Goal: Task Accomplishment & Management: Complete application form

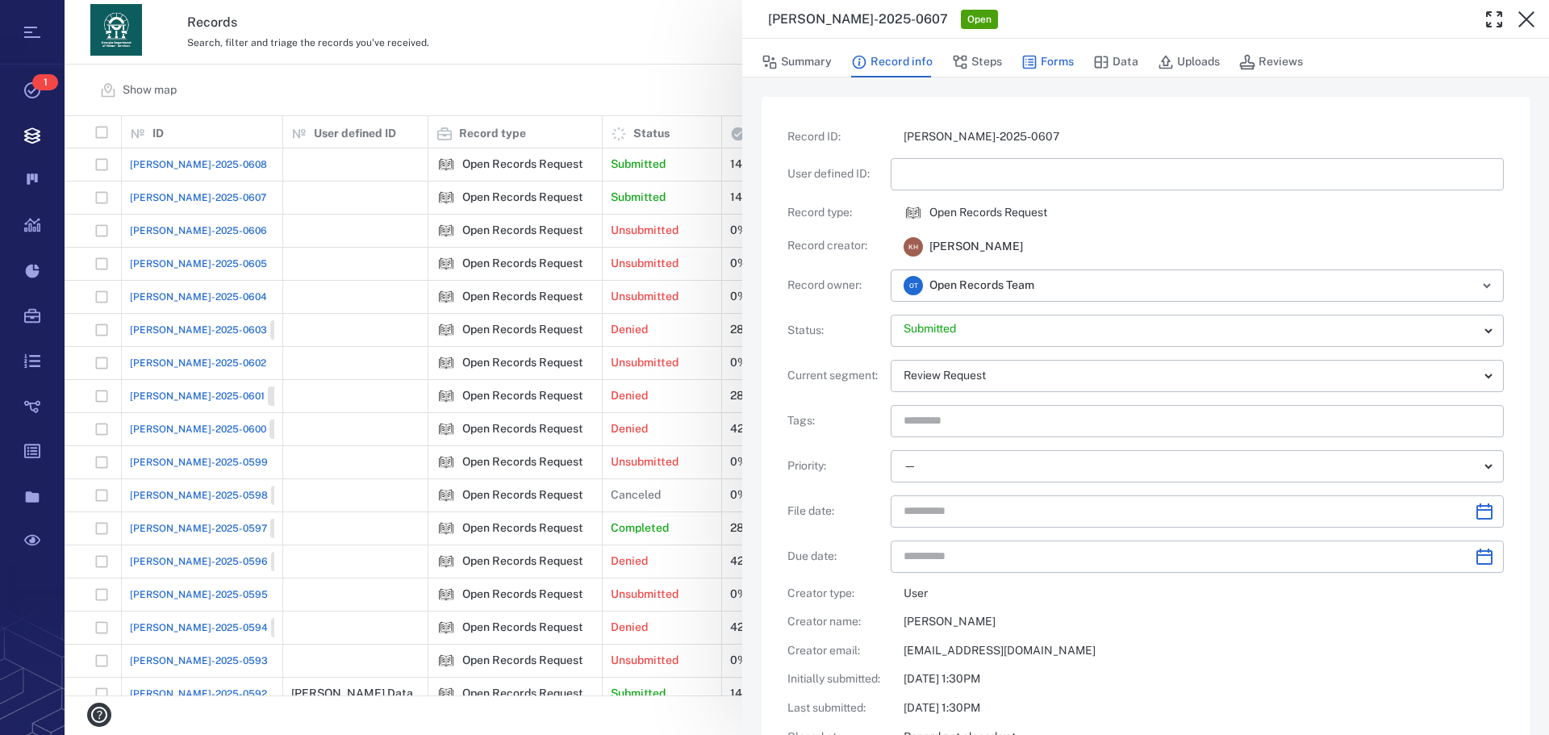
click at [1061, 60] on button "Forms" at bounding box center [1047, 62] width 52 height 31
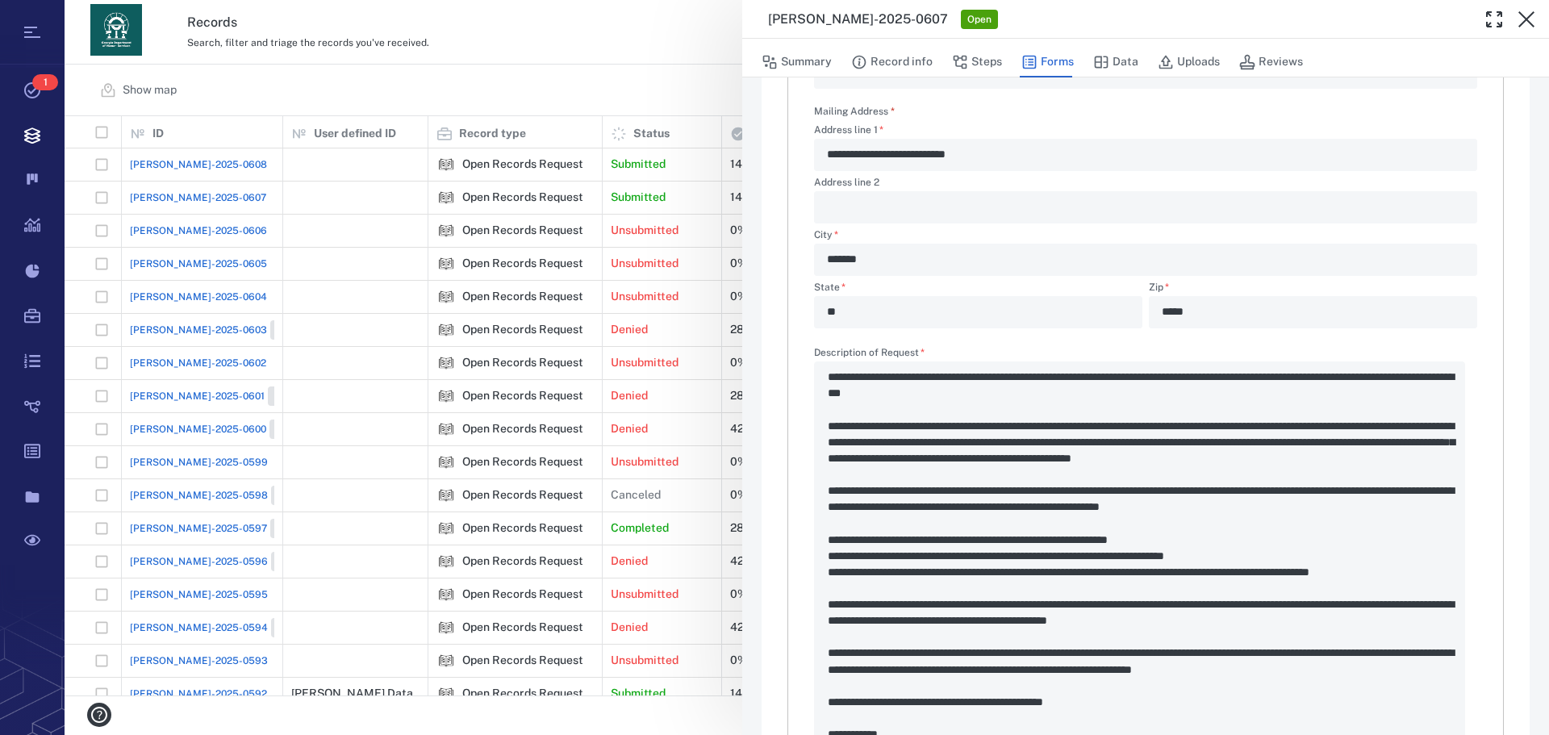
scroll to position [494, 0]
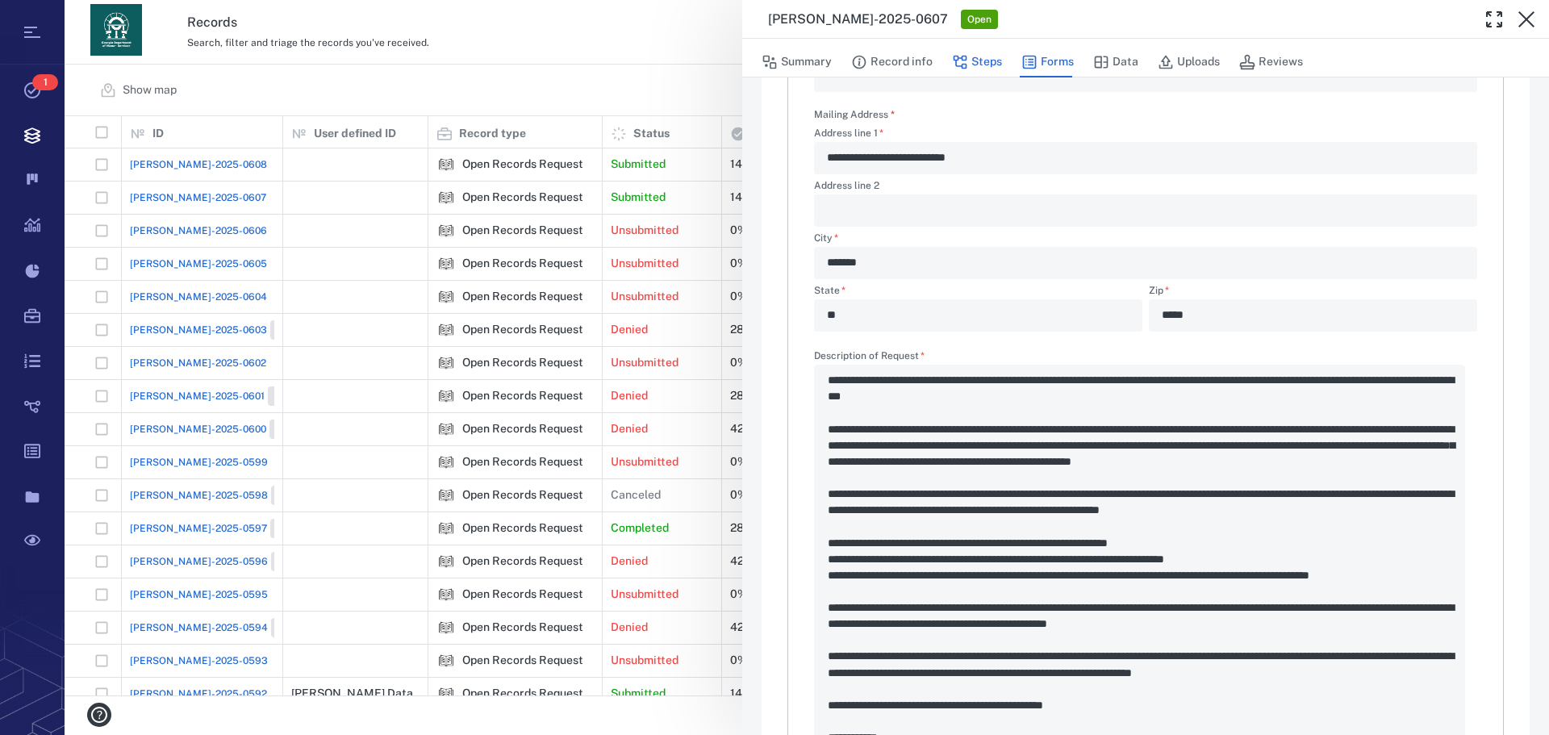
click at [971, 61] on button "Steps" at bounding box center [977, 62] width 50 height 31
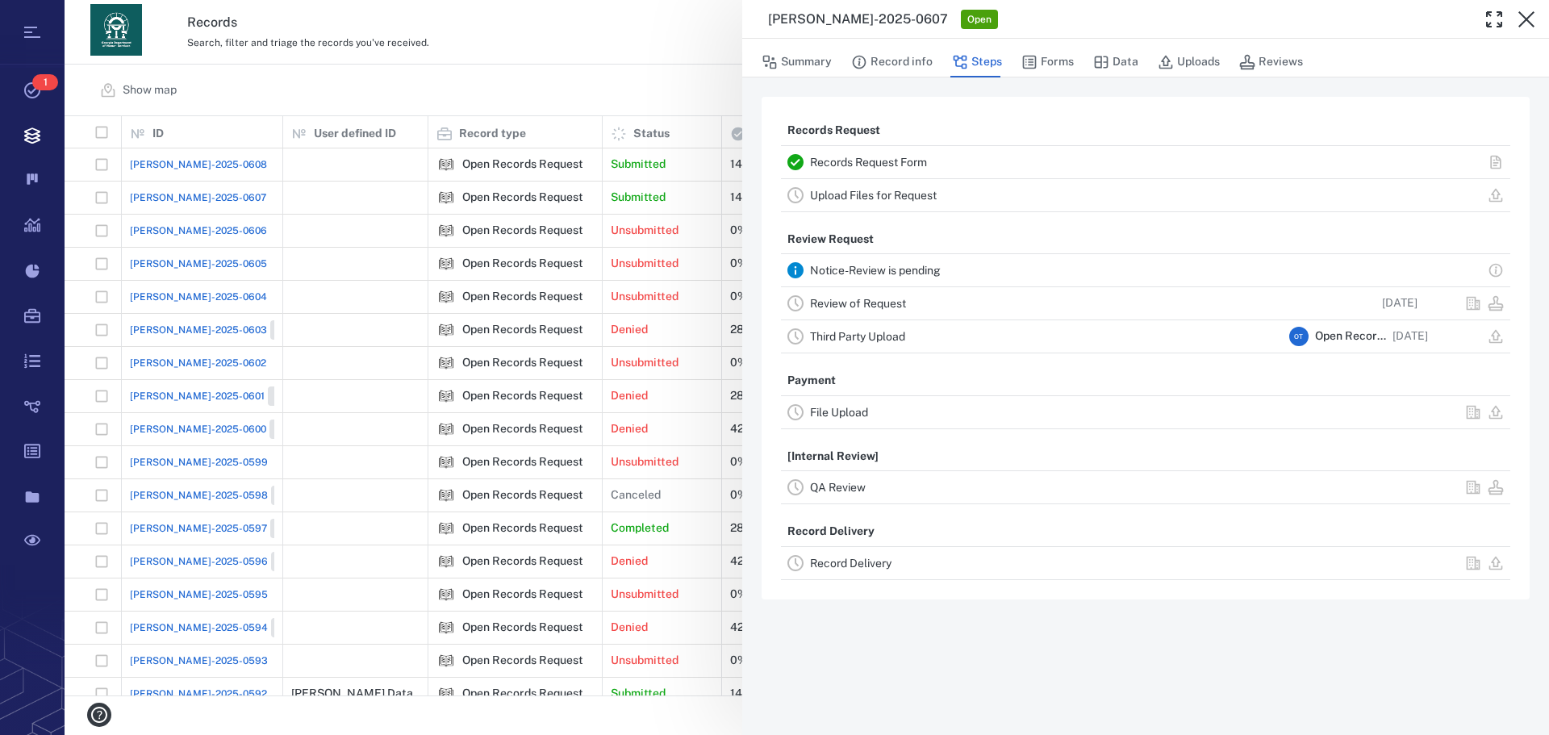
click at [864, 302] on link "Review of Request" at bounding box center [858, 303] width 96 height 13
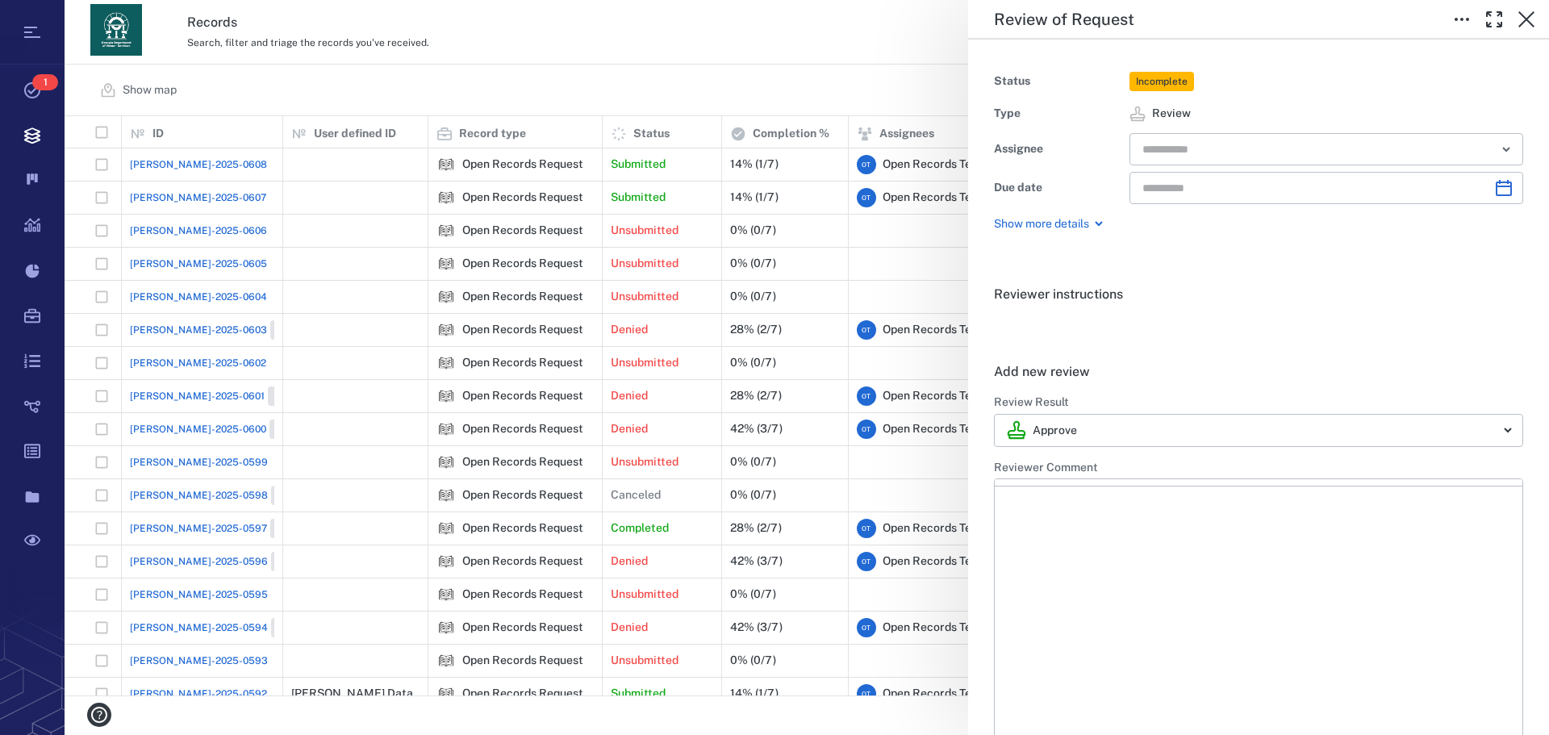
type input "**********"
click at [1493, 424] on body "Tasks 1 Records Boards Dashboard Reports Record types Guide steps Rules Form bu…" at bounding box center [774, 367] width 1549 height 735
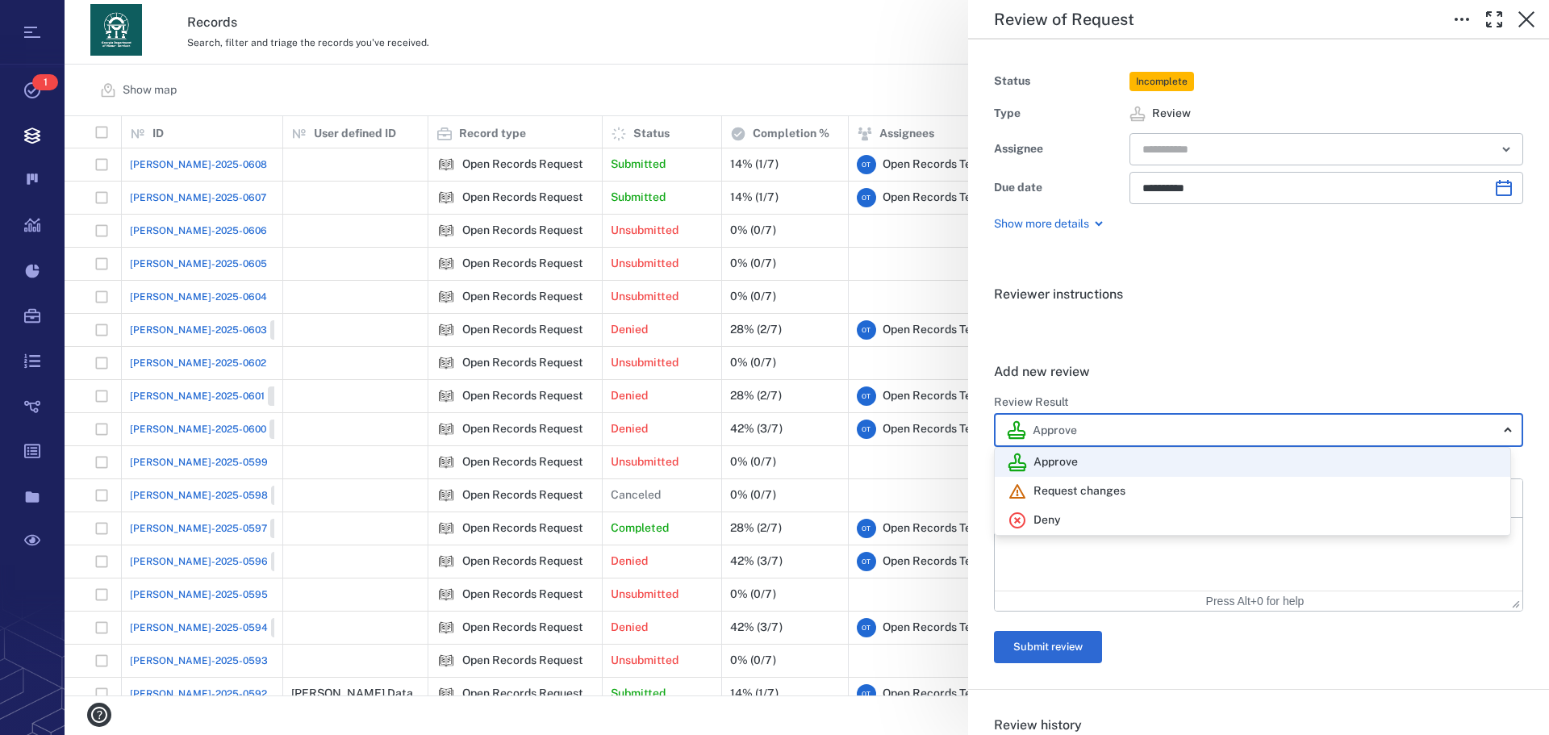
click at [1119, 516] on div "Deny" at bounding box center [1252, 520] width 490 height 19
type input "******"
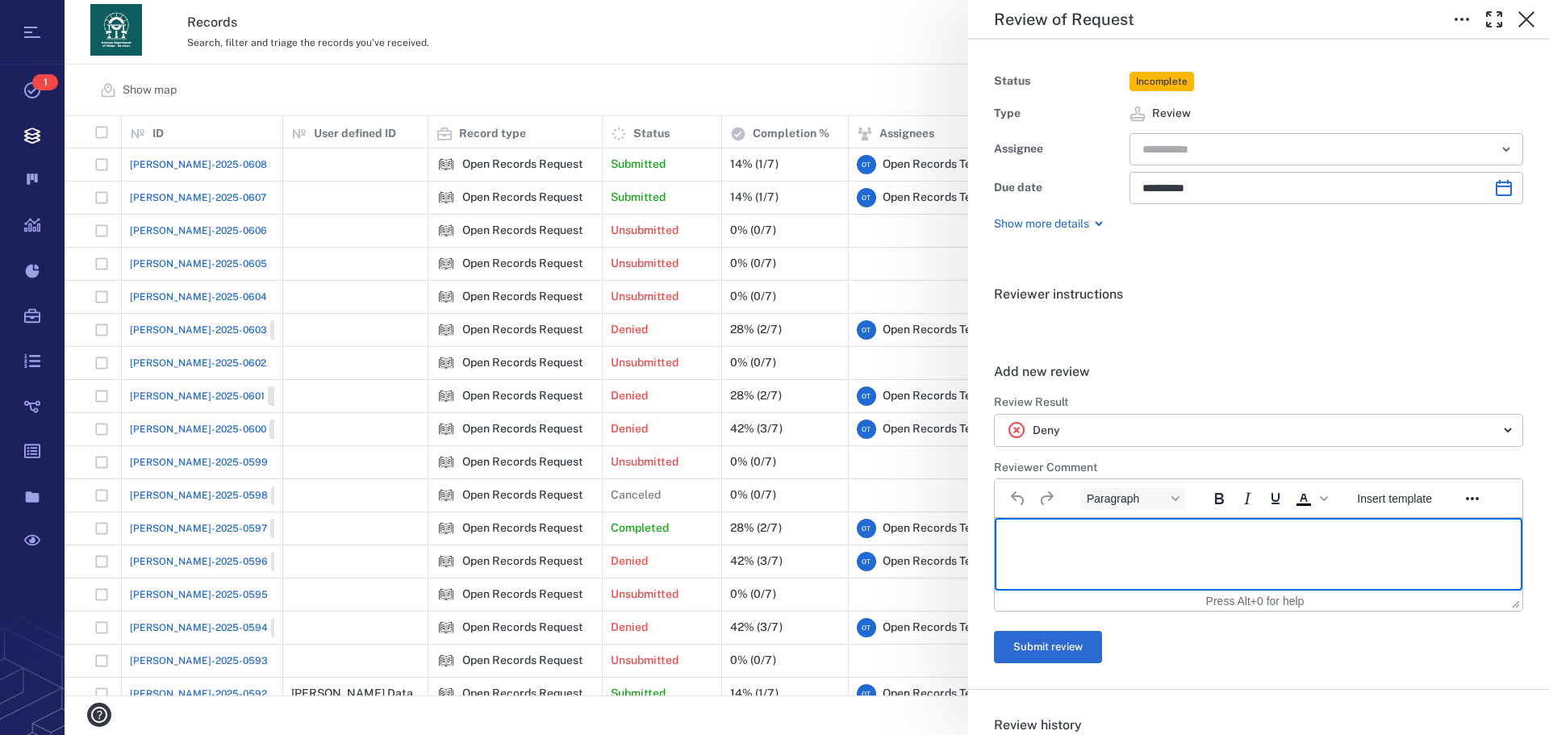
click at [1118, 544] on p "Rich Text Area. Press ALT-0 for help." at bounding box center [1258, 538] width 500 height 15
click at [1103, 542] on p "Rich Text Area. Press ALT-0 for help." at bounding box center [1258, 538] width 500 height 15
paste body "Rich Text Area. Press ALT-0 for help."
click at [1011, 547] on html at bounding box center [1257, 538] width 527 height 40
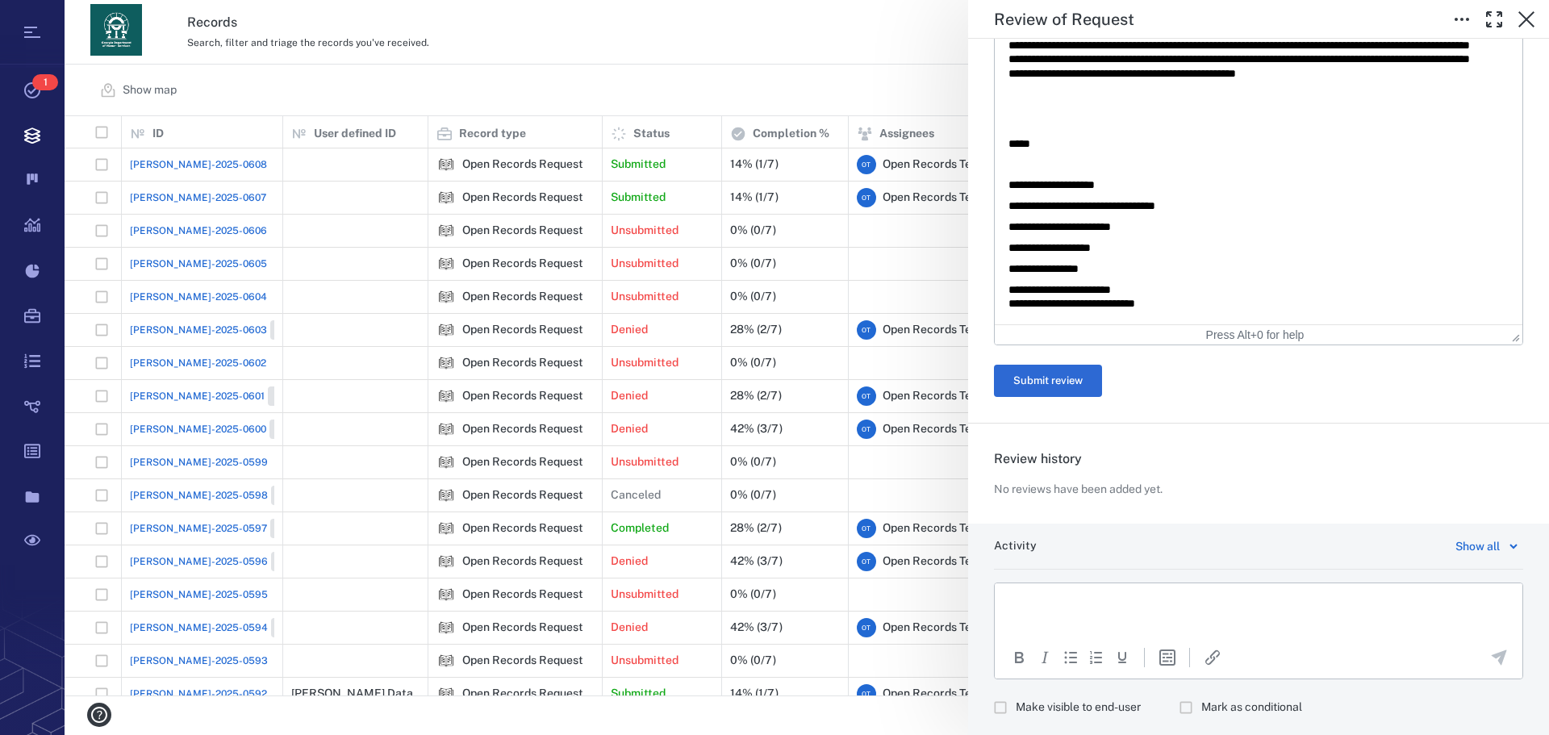
scroll to position [657, 0]
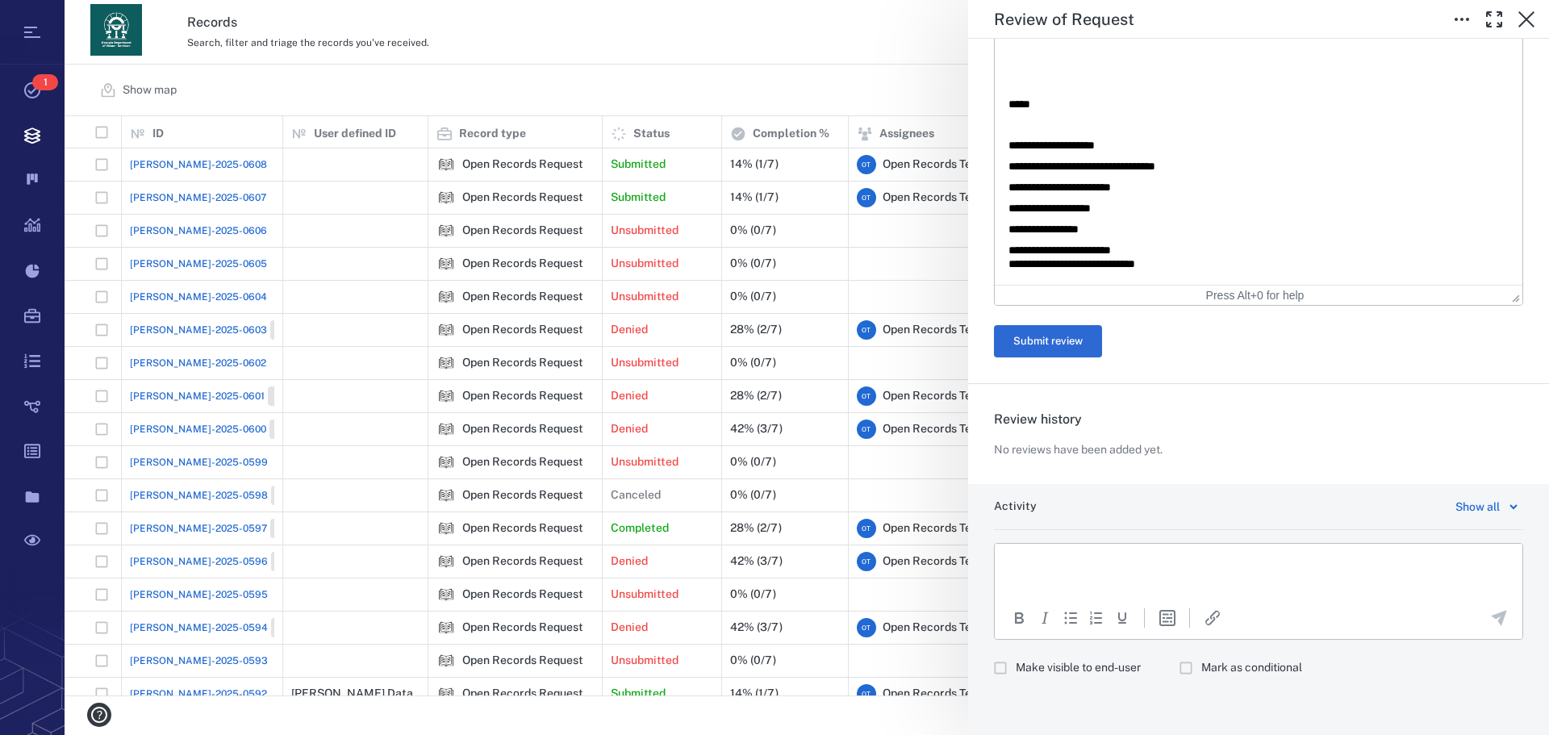
click at [1203, 578] on html at bounding box center [1257, 564] width 527 height 40
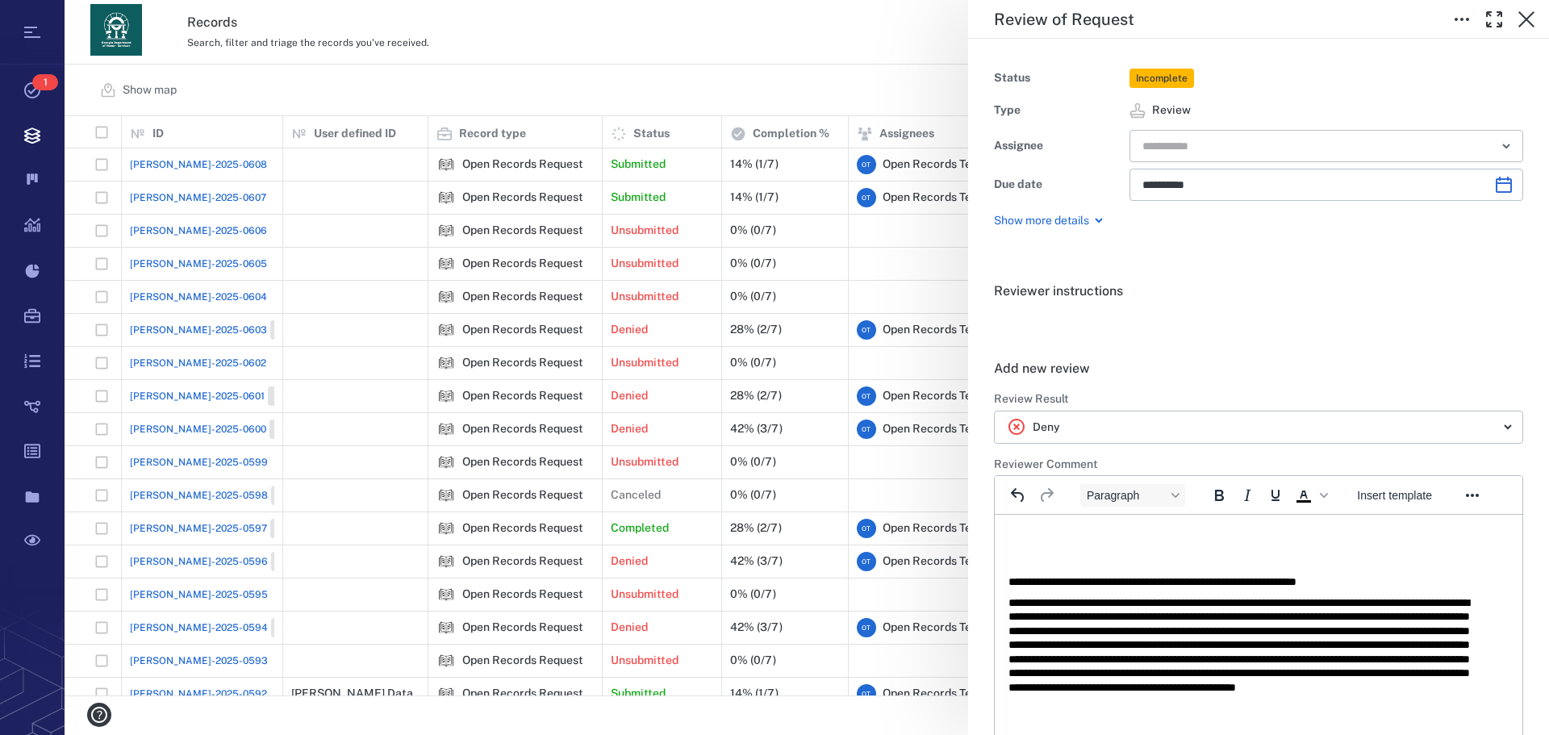
scroll to position [0, 0]
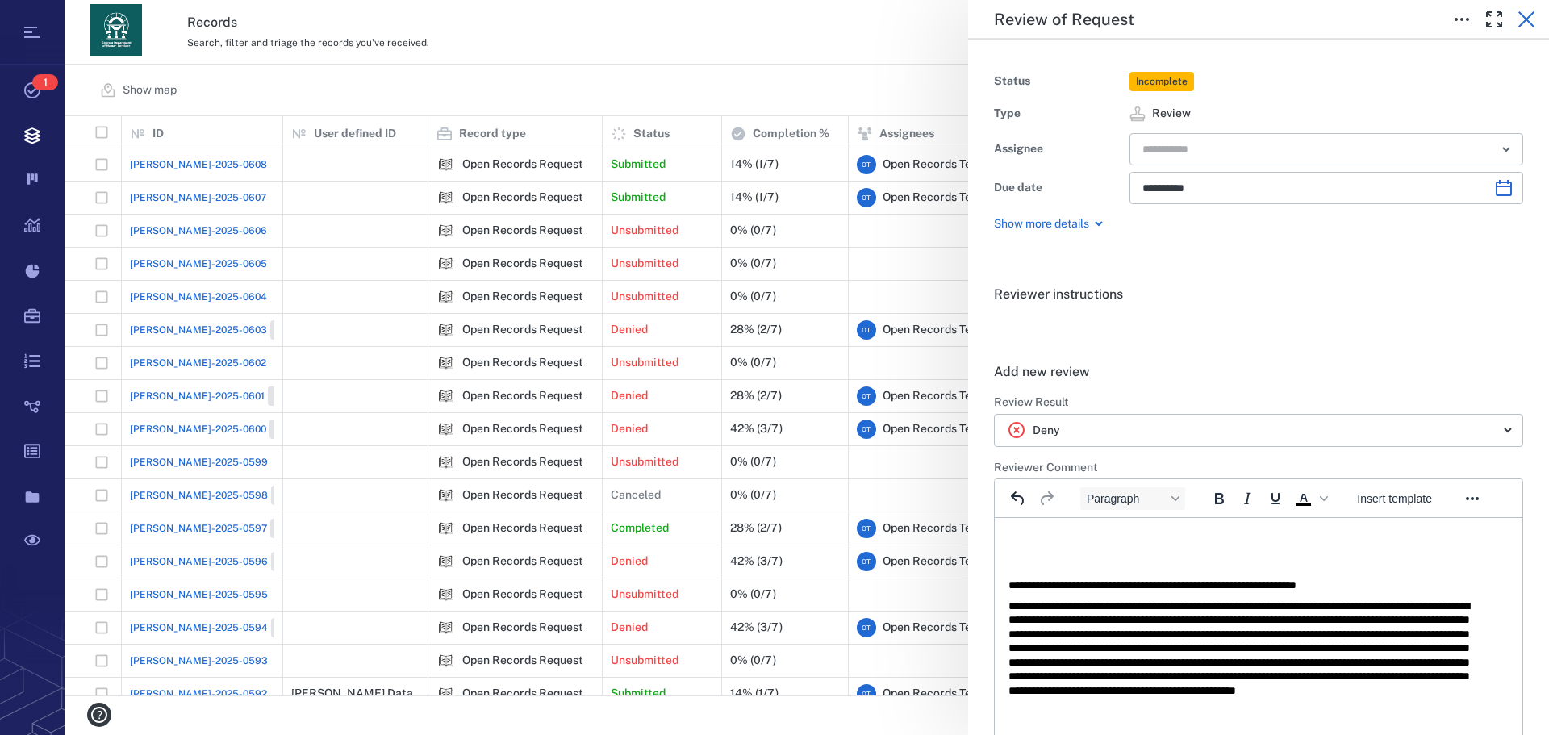
click at [1514, 14] on button "button" at bounding box center [1526, 19] width 32 height 32
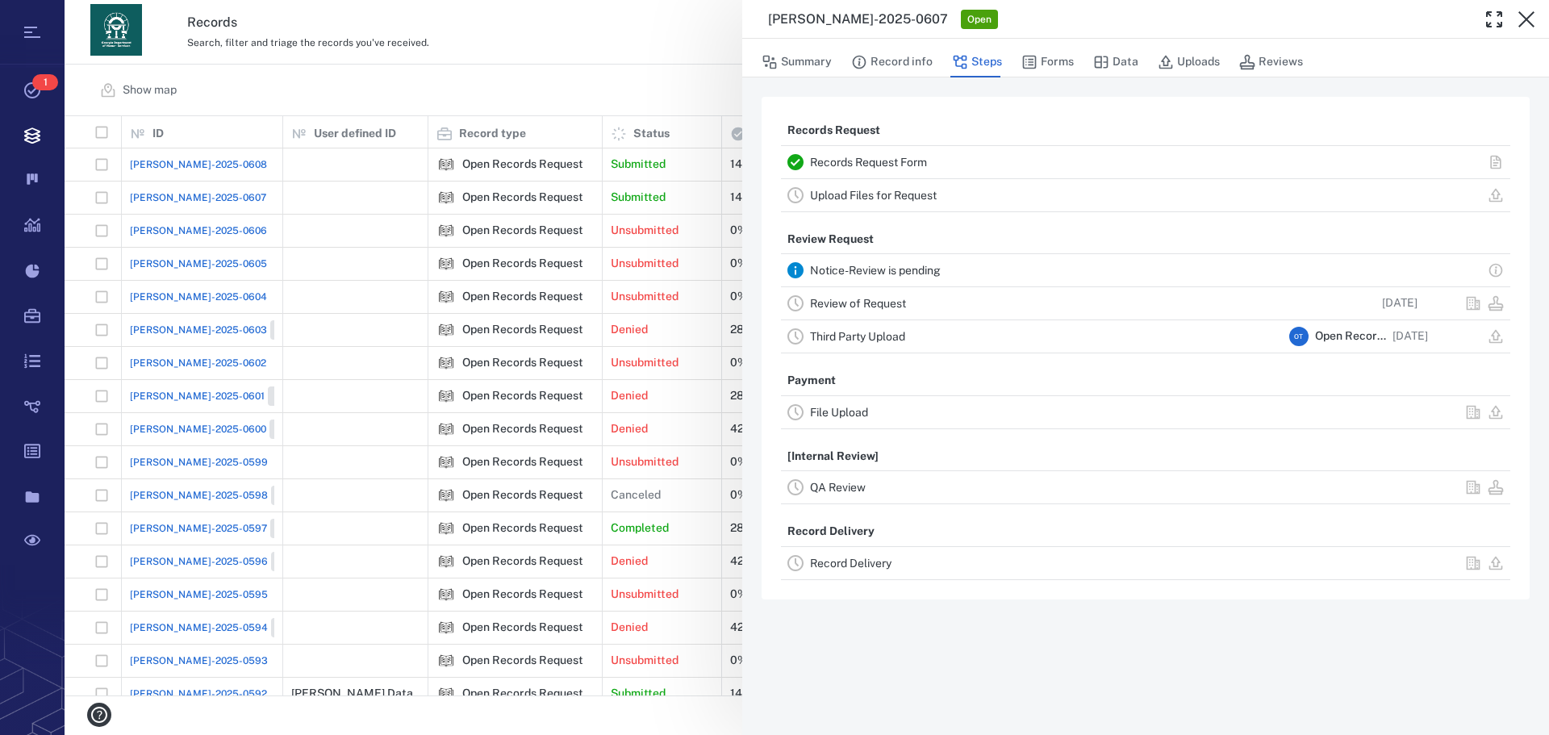
click at [914, 189] on link "Upload Files for Request" at bounding box center [873, 195] width 127 height 13
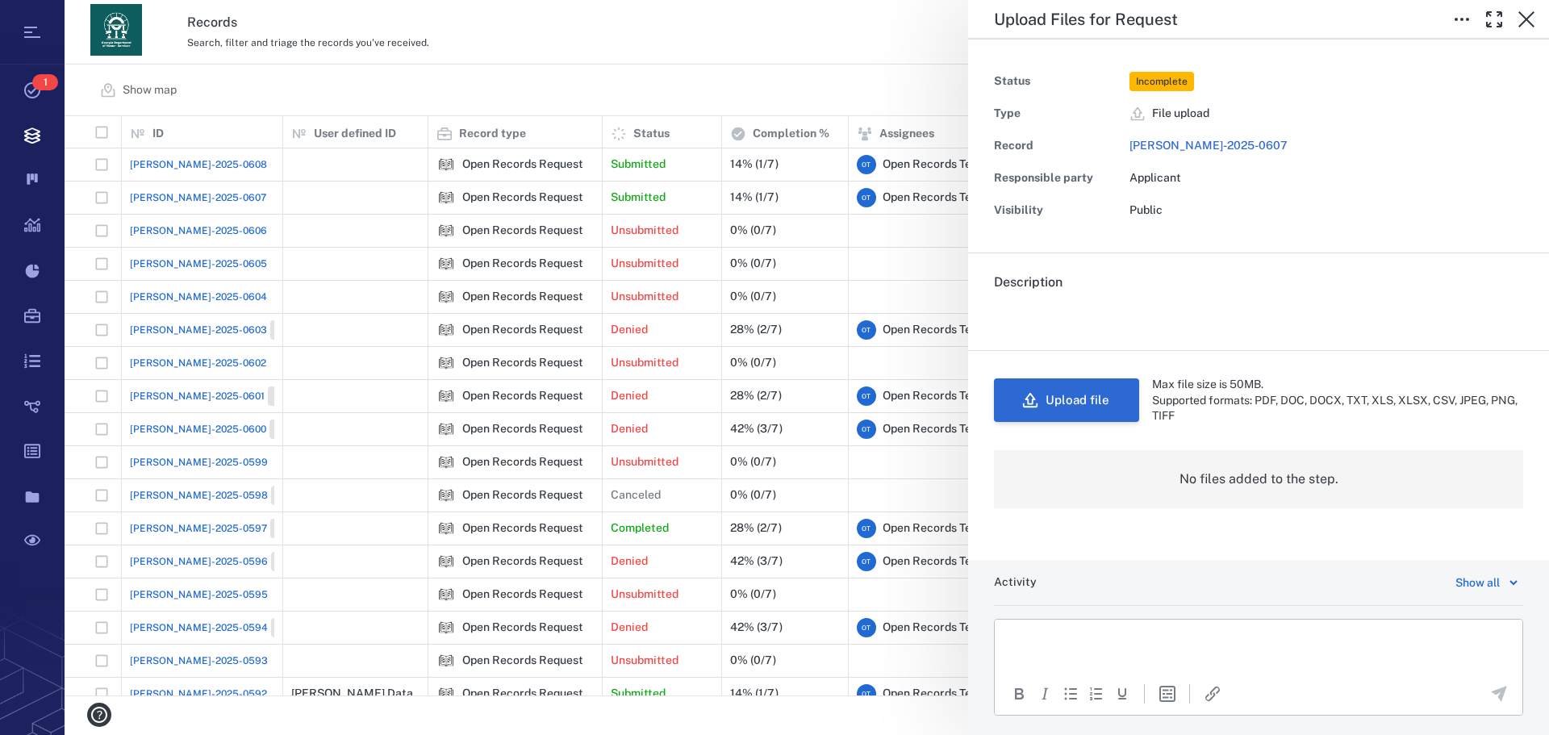
click at [1050, 416] on button "Upload file" at bounding box center [1066, 400] width 145 height 44
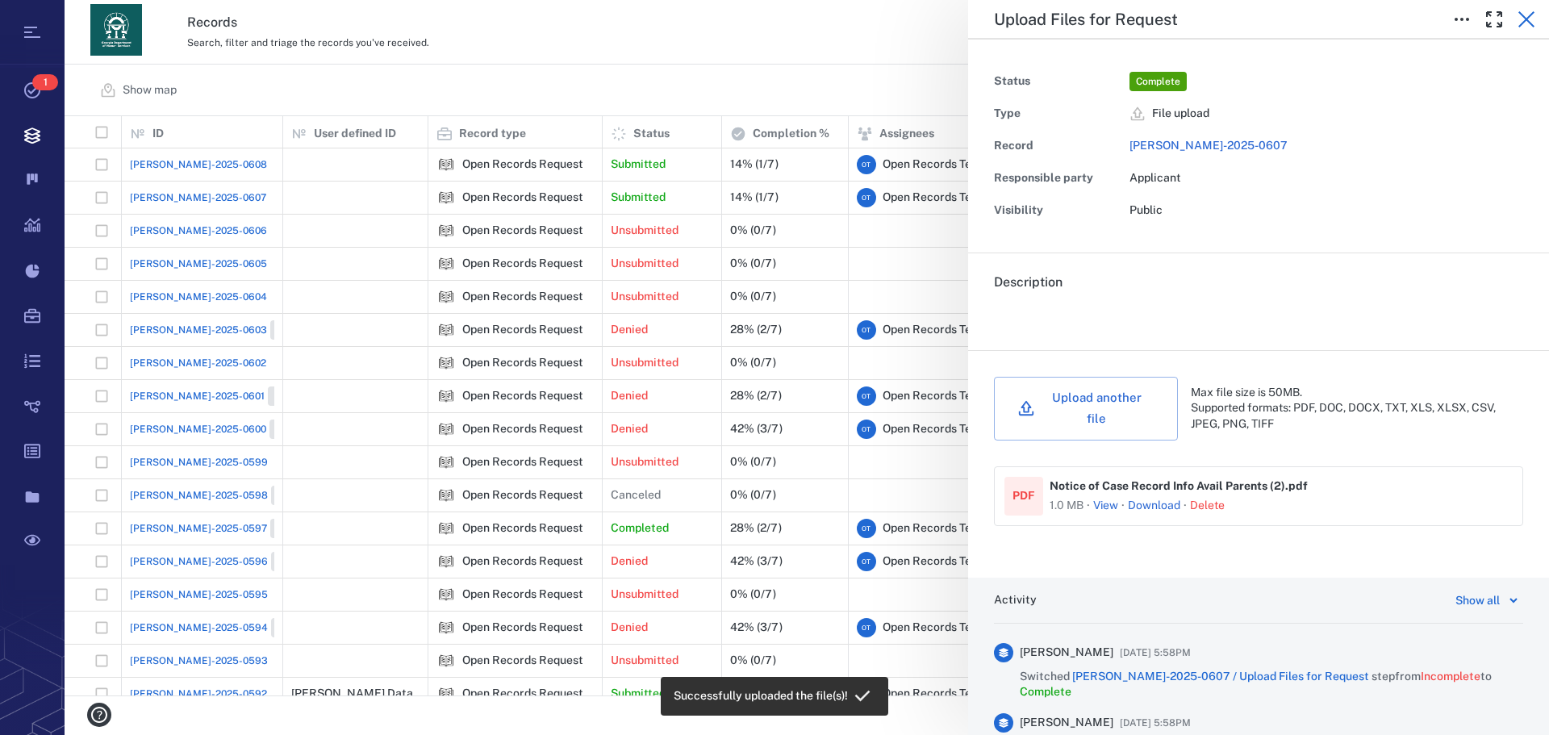
click at [1529, 20] on icon "button" at bounding box center [1525, 19] width 19 height 19
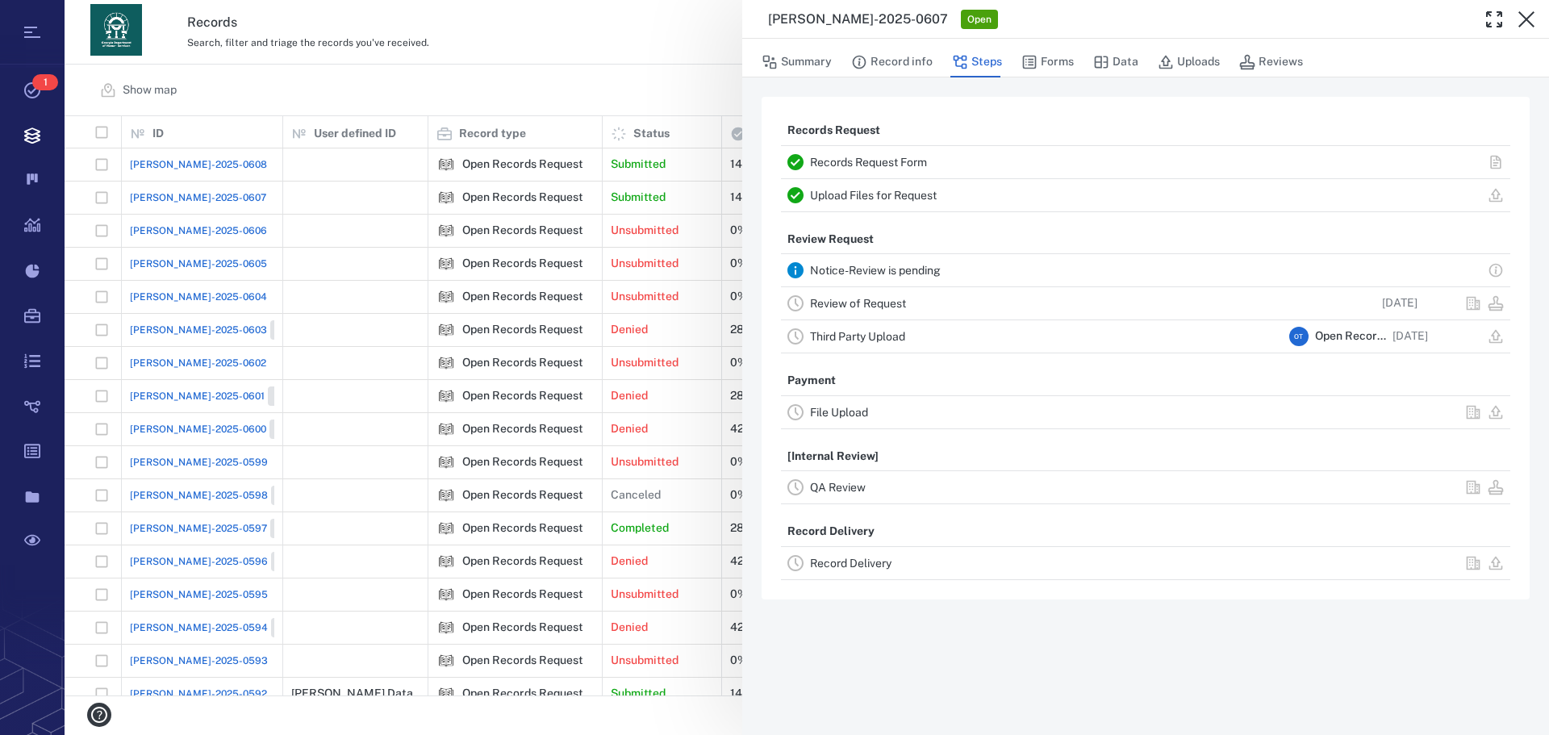
click at [852, 298] on link "Review of Request" at bounding box center [858, 303] width 96 height 13
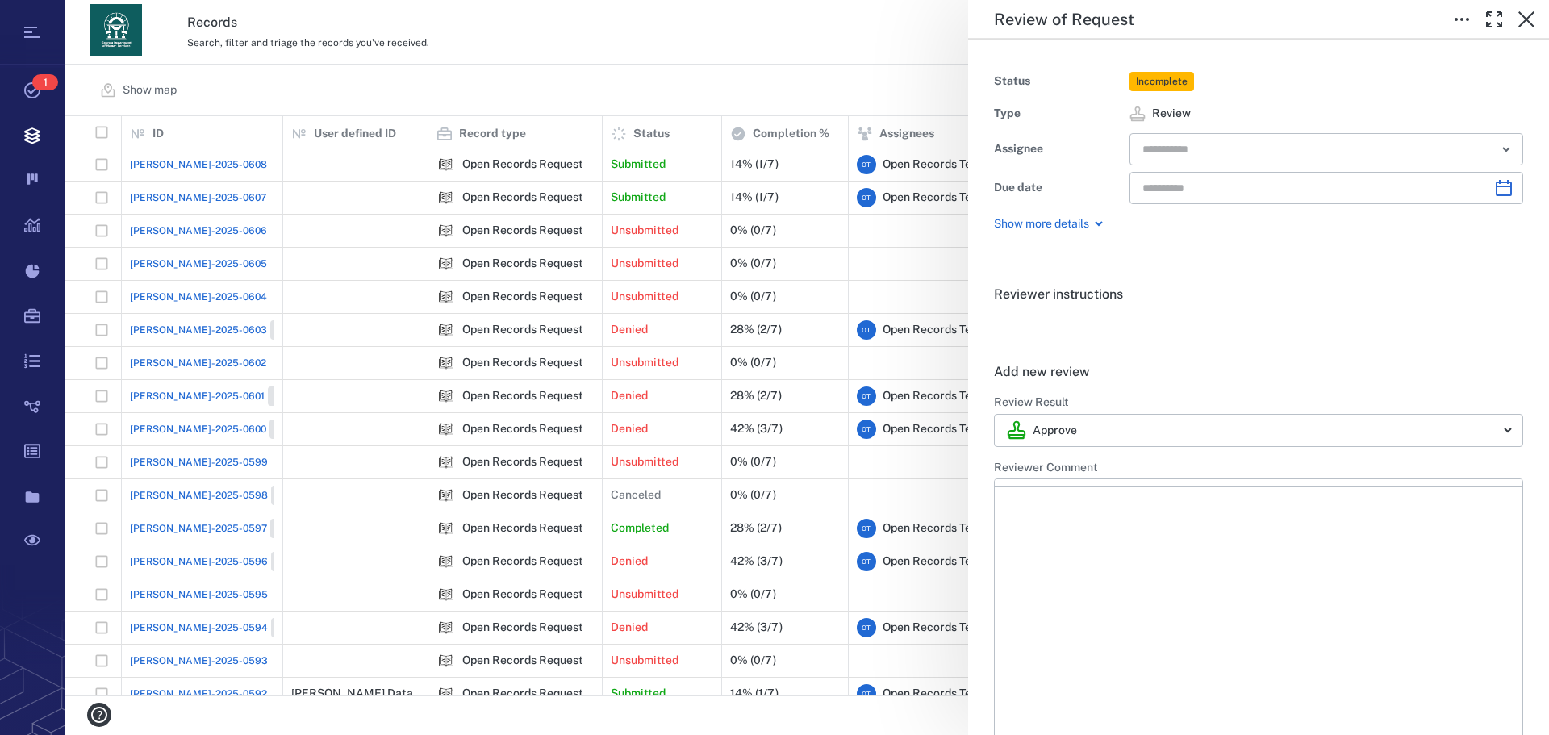
type input "**********"
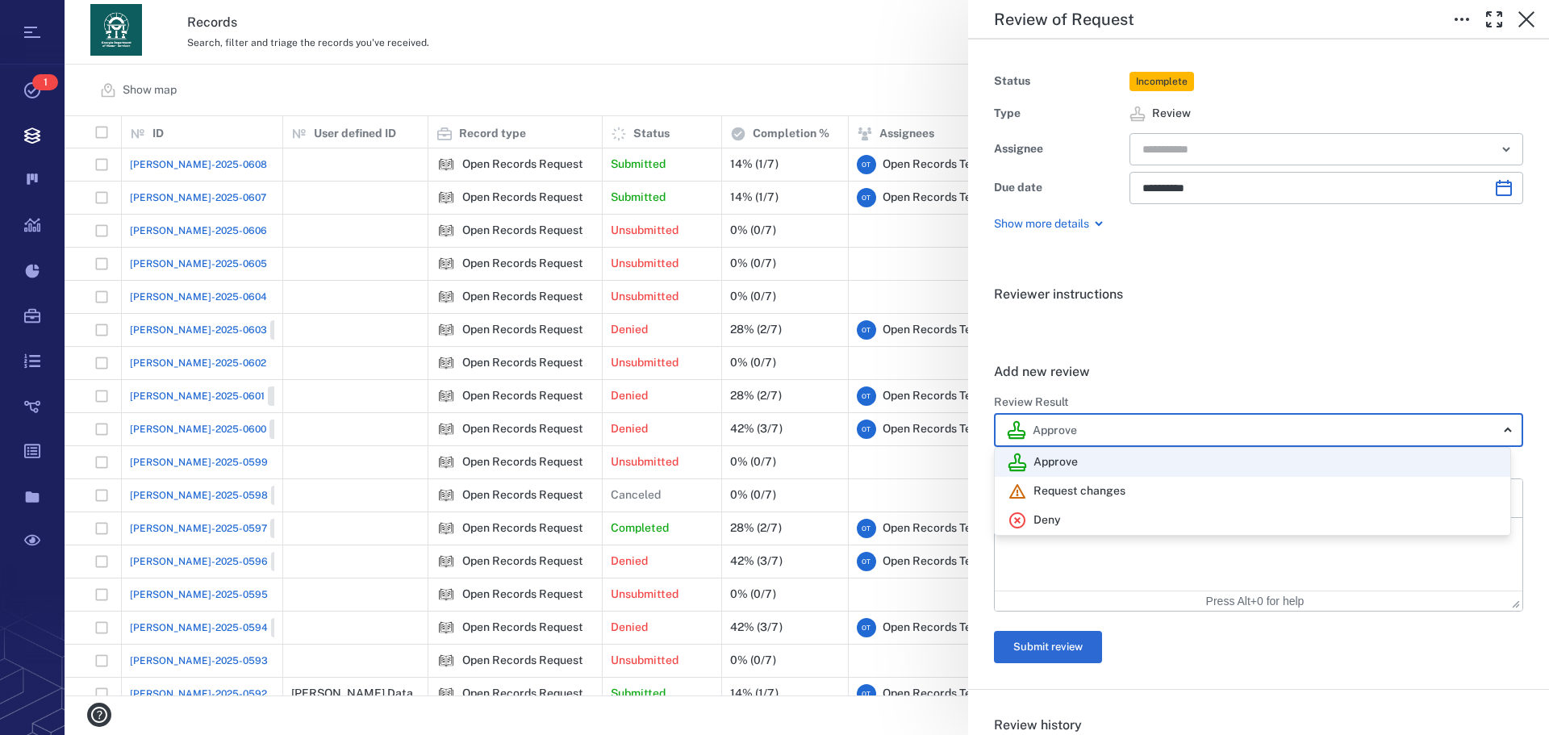
click at [1478, 419] on body "Tasks 1 Records Boards Dashboard Reports Record types Guide steps Rules Form bu…" at bounding box center [774, 367] width 1549 height 735
click at [1078, 518] on div "Deny" at bounding box center [1252, 520] width 490 height 19
type input "******"
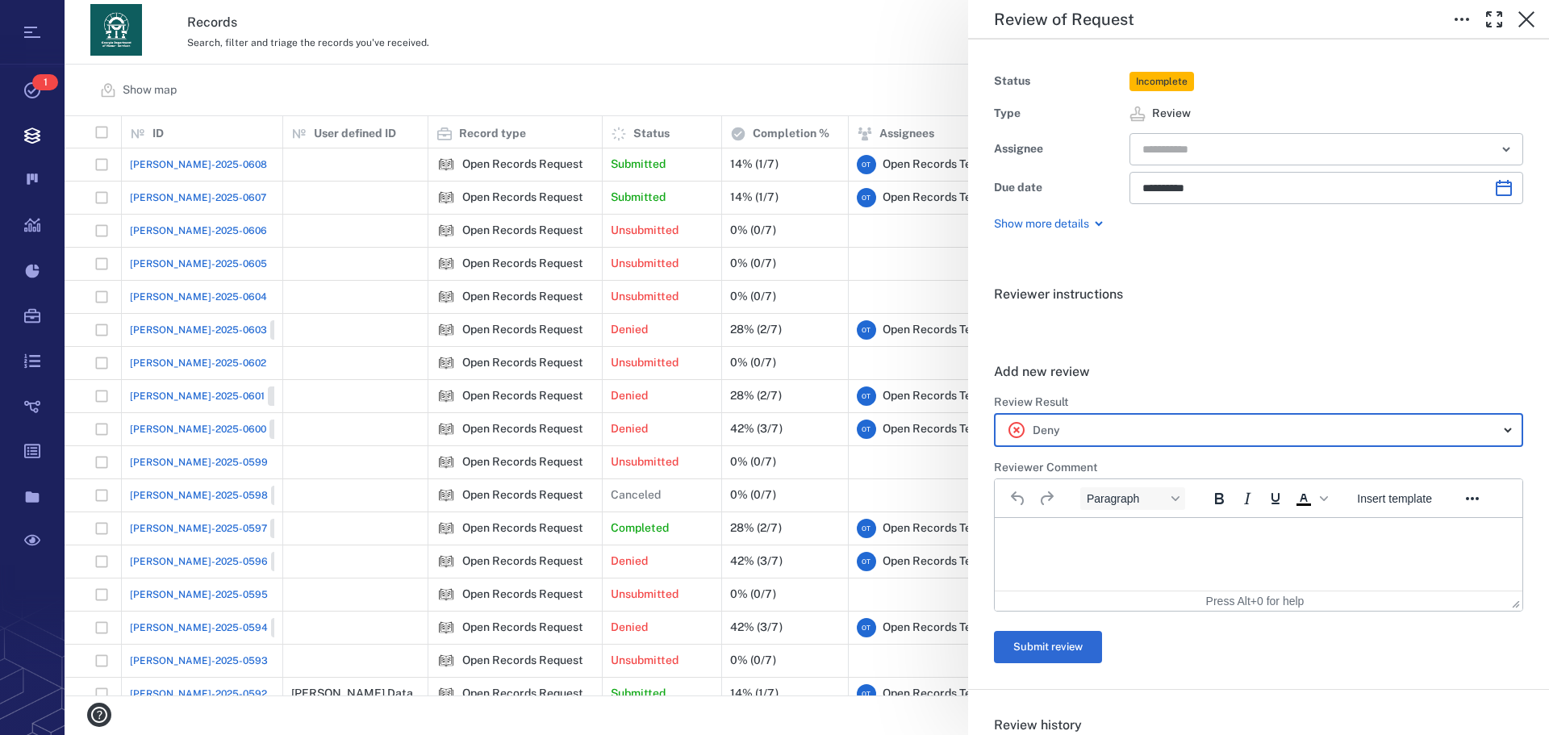
click at [1097, 555] on html at bounding box center [1257, 538] width 527 height 40
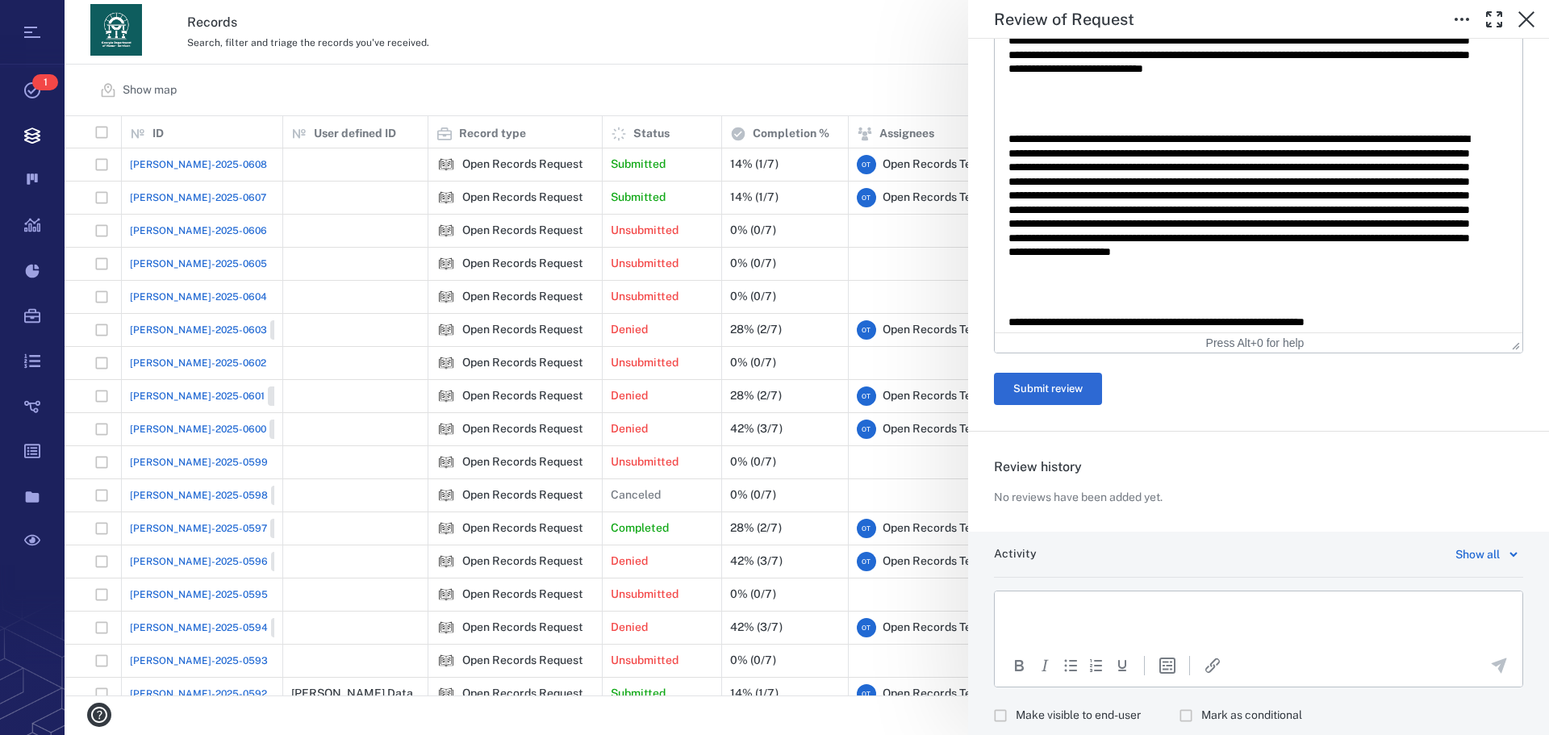
scroll to position [641, 0]
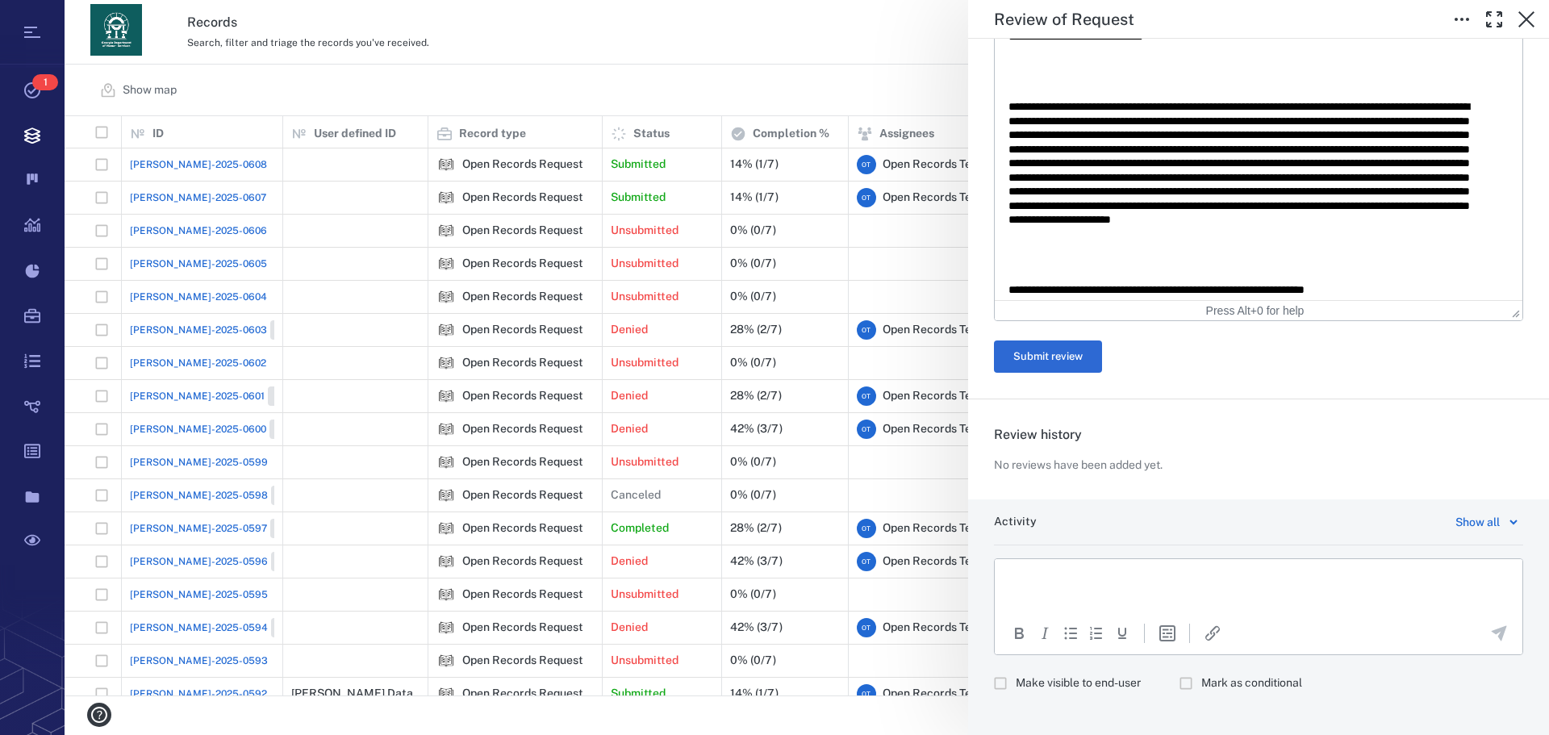
click at [1094, 583] on p "Rich Text Area. Press ALT-0 for help." at bounding box center [1258, 579] width 500 height 15
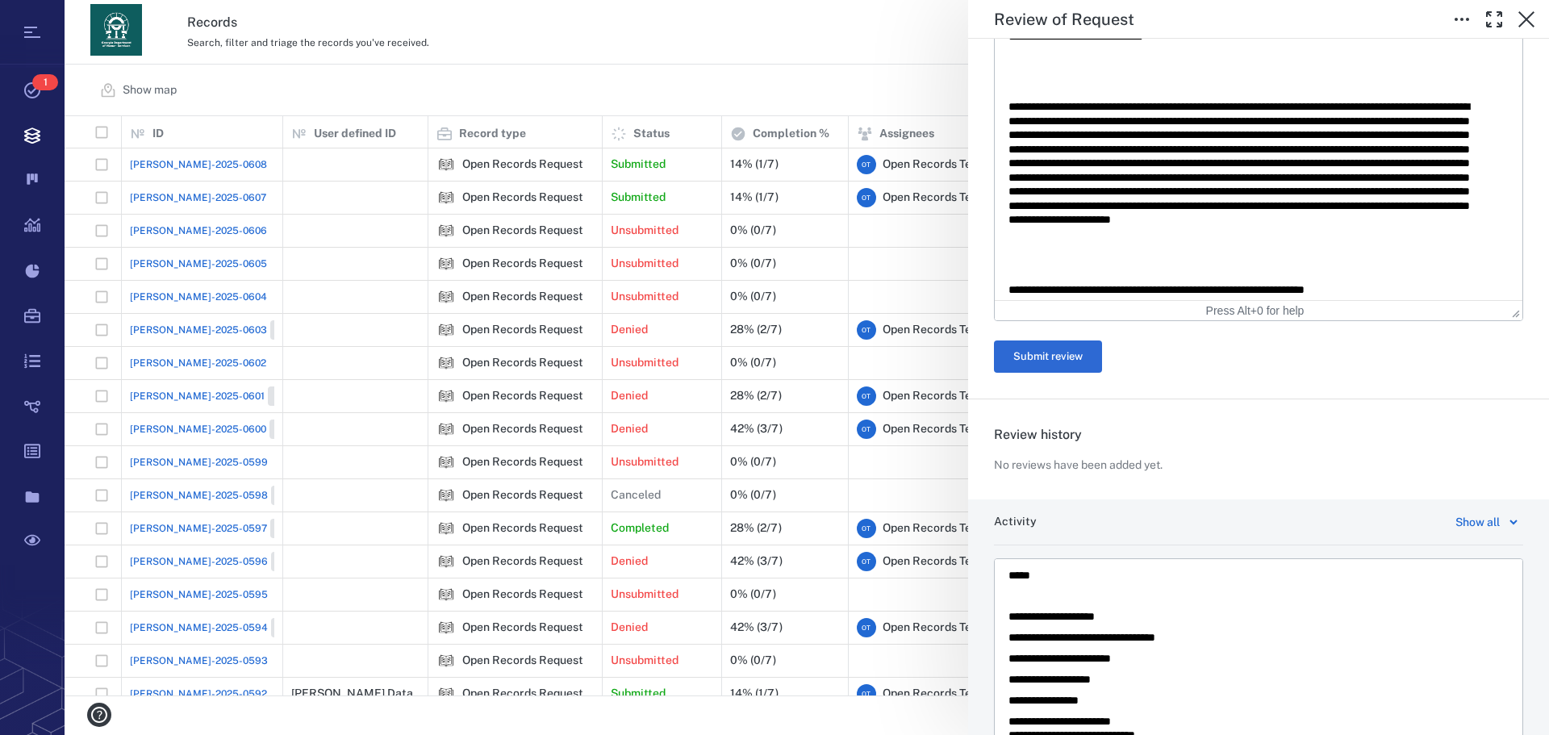
scroll to position [802, 0]
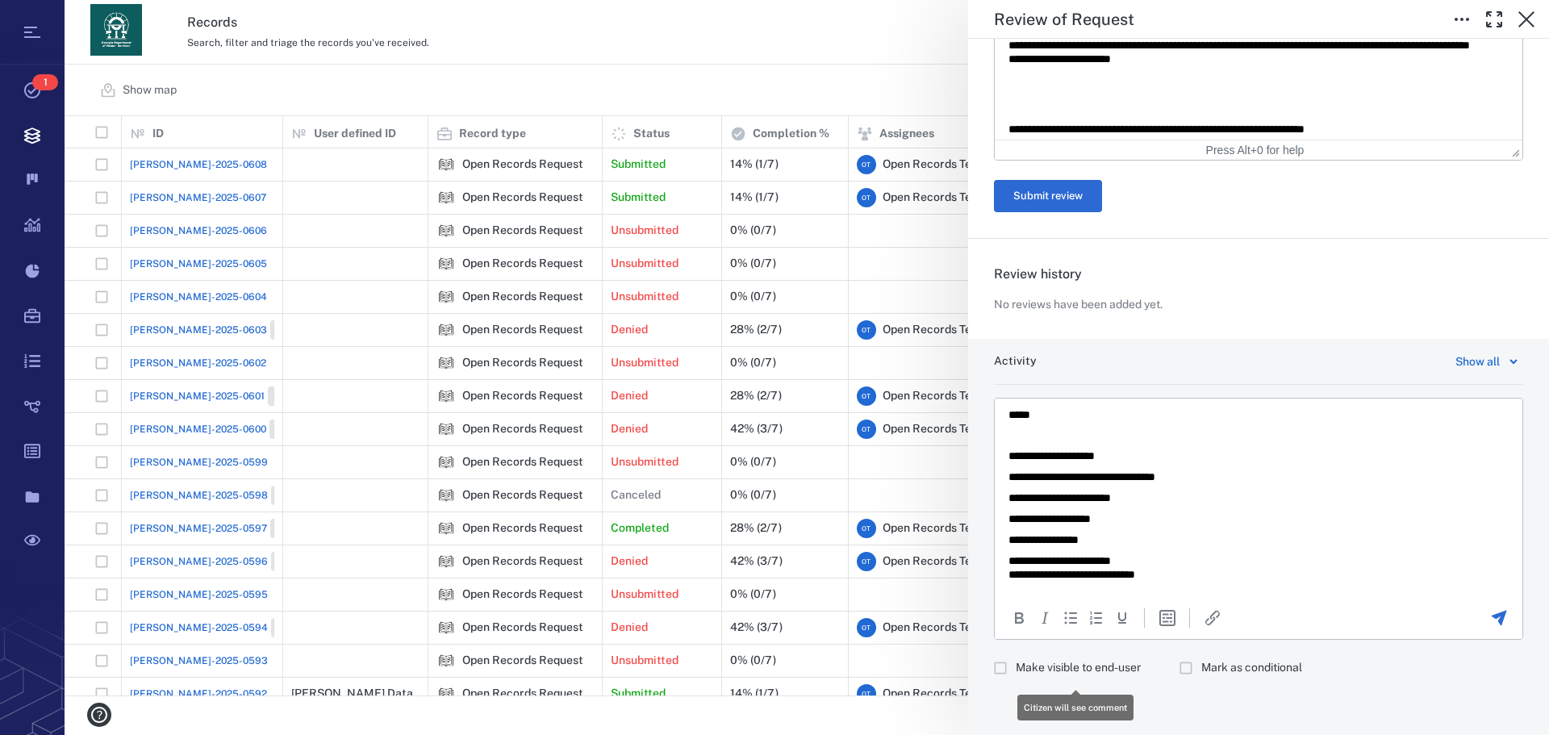
click at [1043, 665] on span "Make visible to end-user" at bounding box center [1077, 668] width 125 height 16
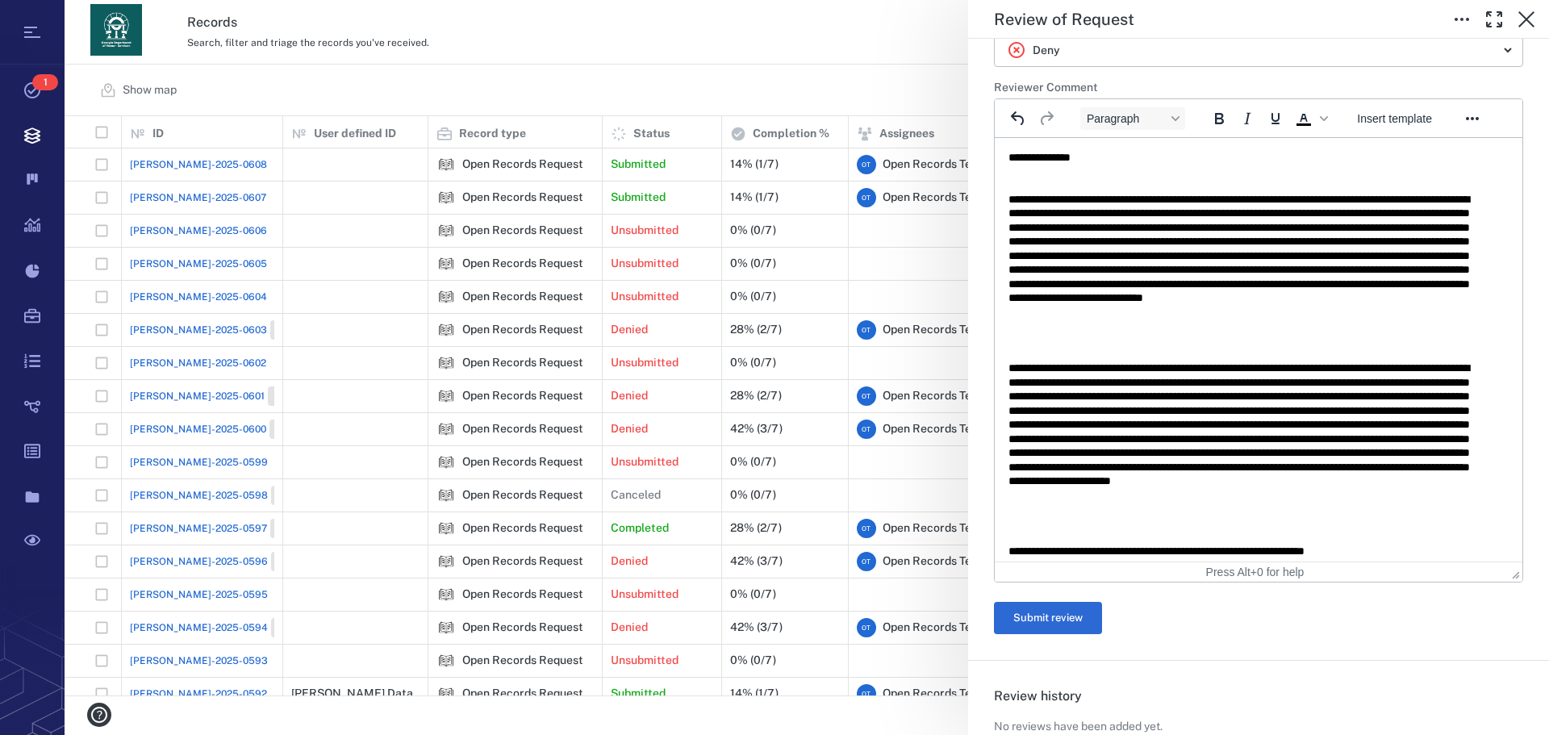
scroll to position [394, 0]
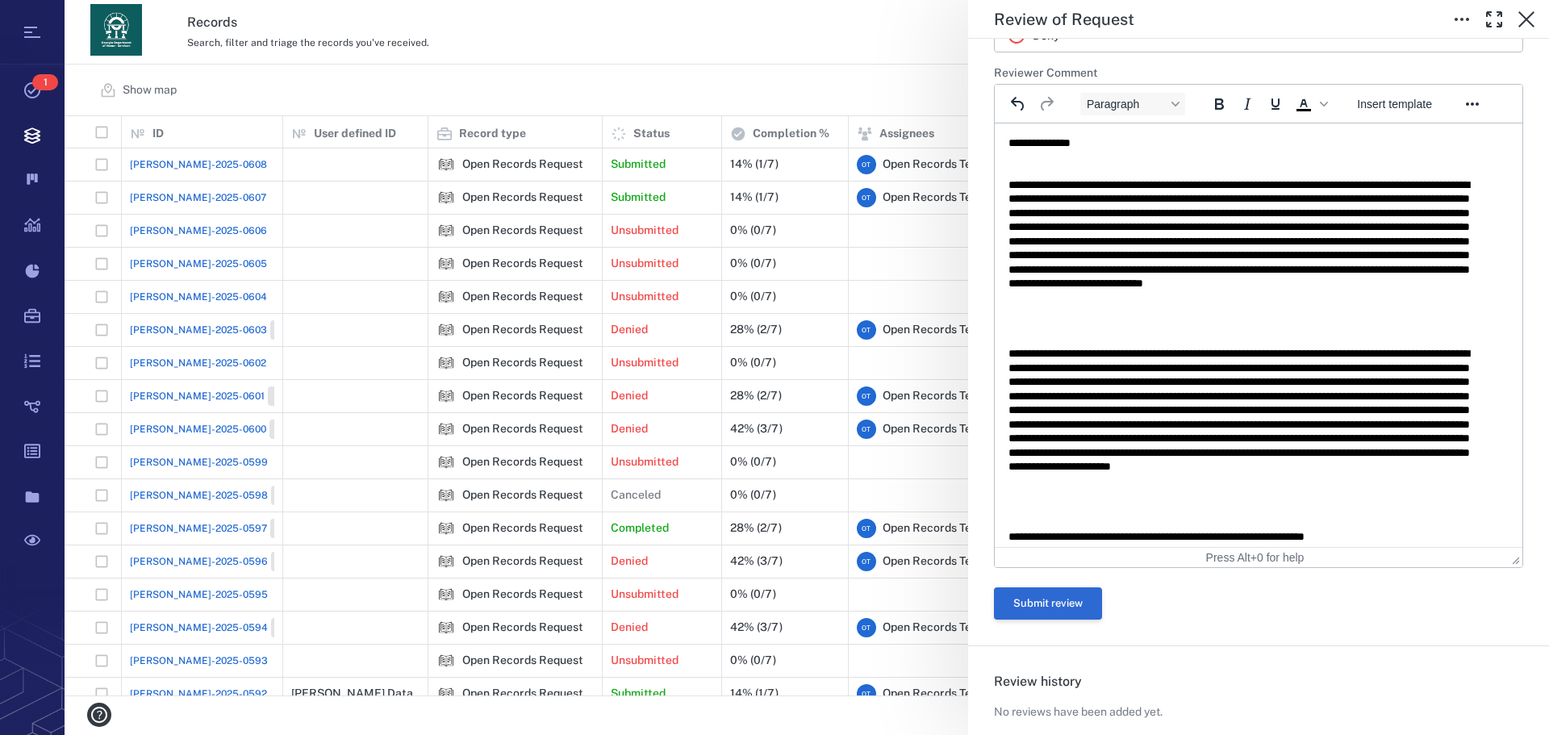
click at [1061, 594] on button "Submit review" at bounding box center [1048, 603] width 108 height 32
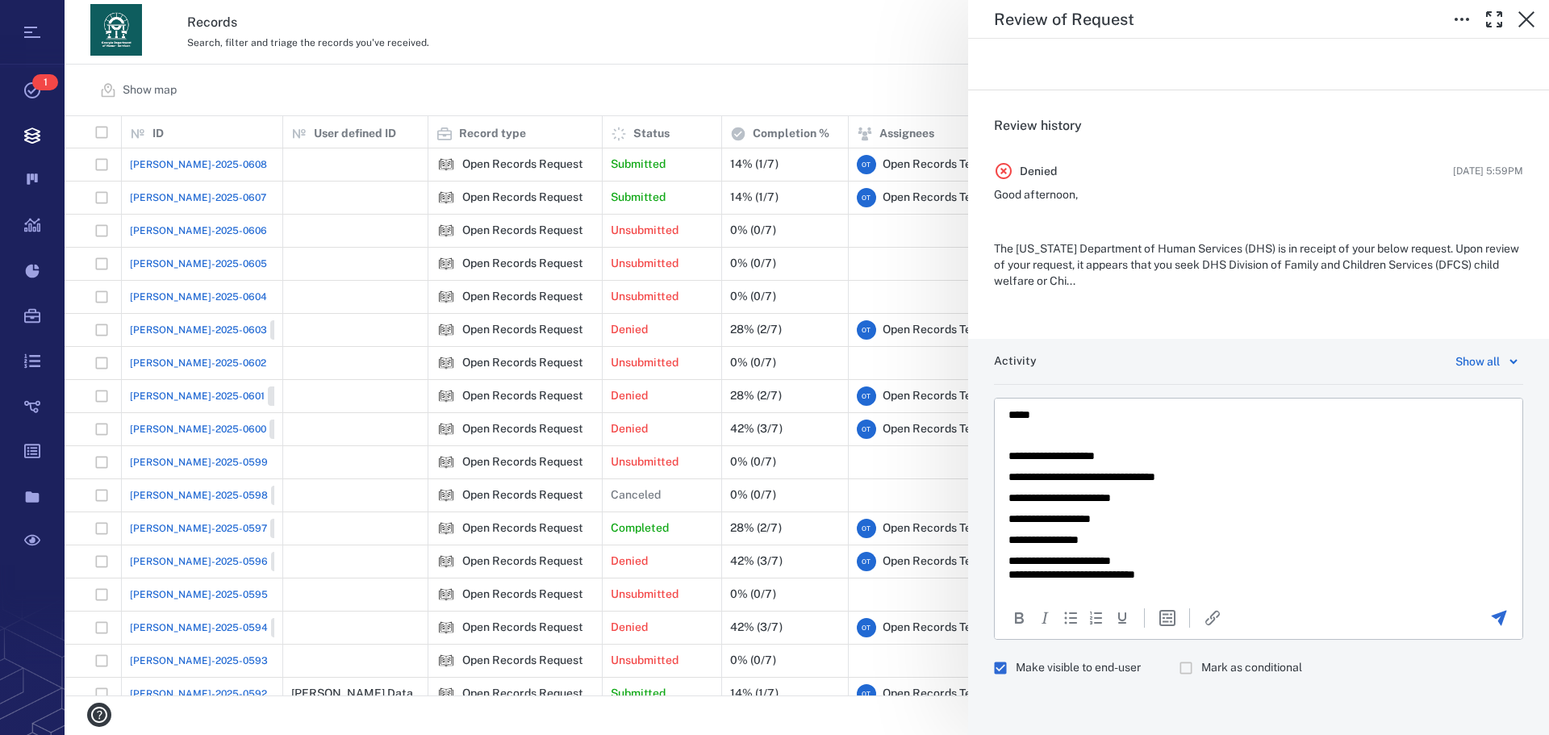
scroll to position [0, 0]
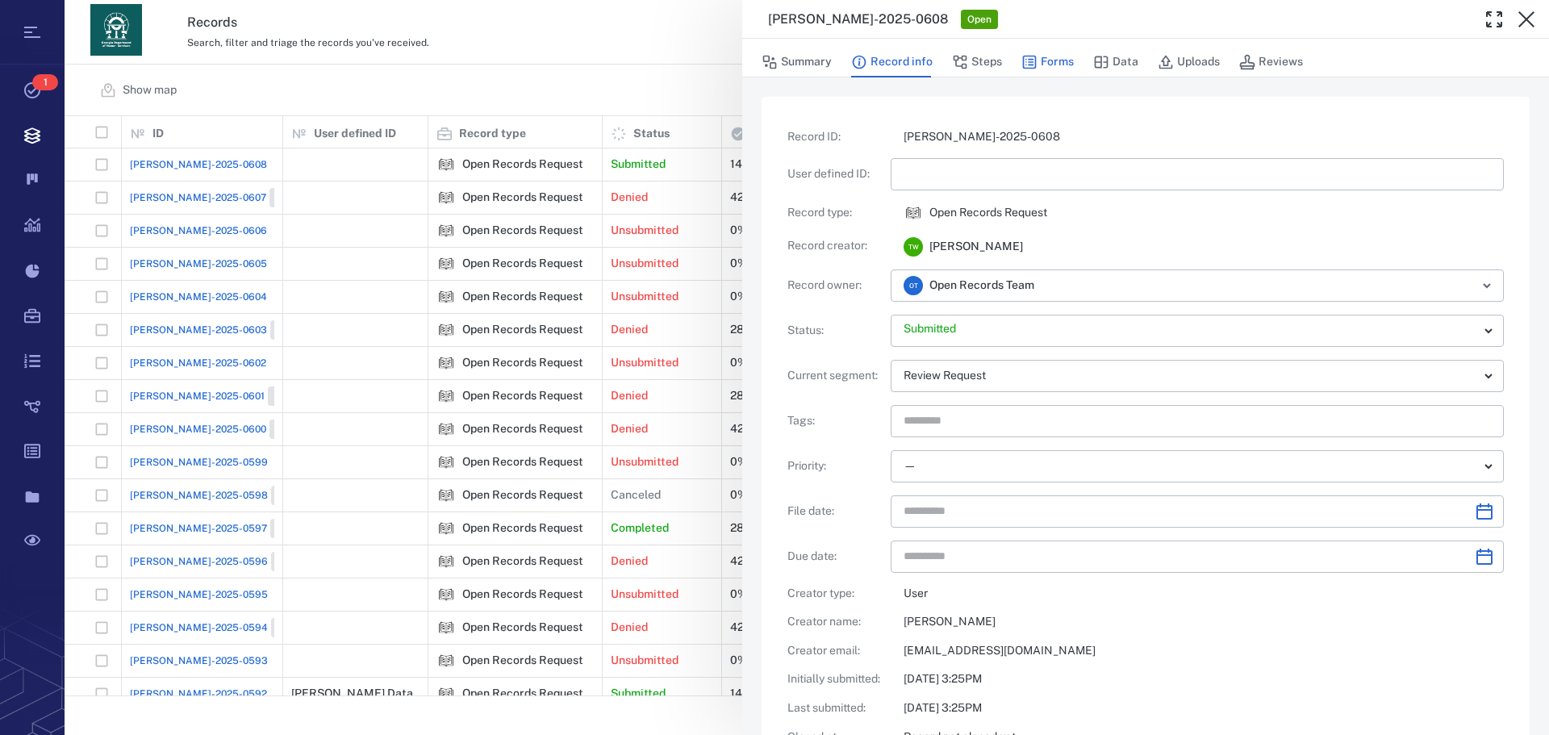
click at [1057, 61] on button "Forms" at bounding box center [1047, 62] width 52 height 31
